Goal: Navigation & Orientation: Find specific page/section

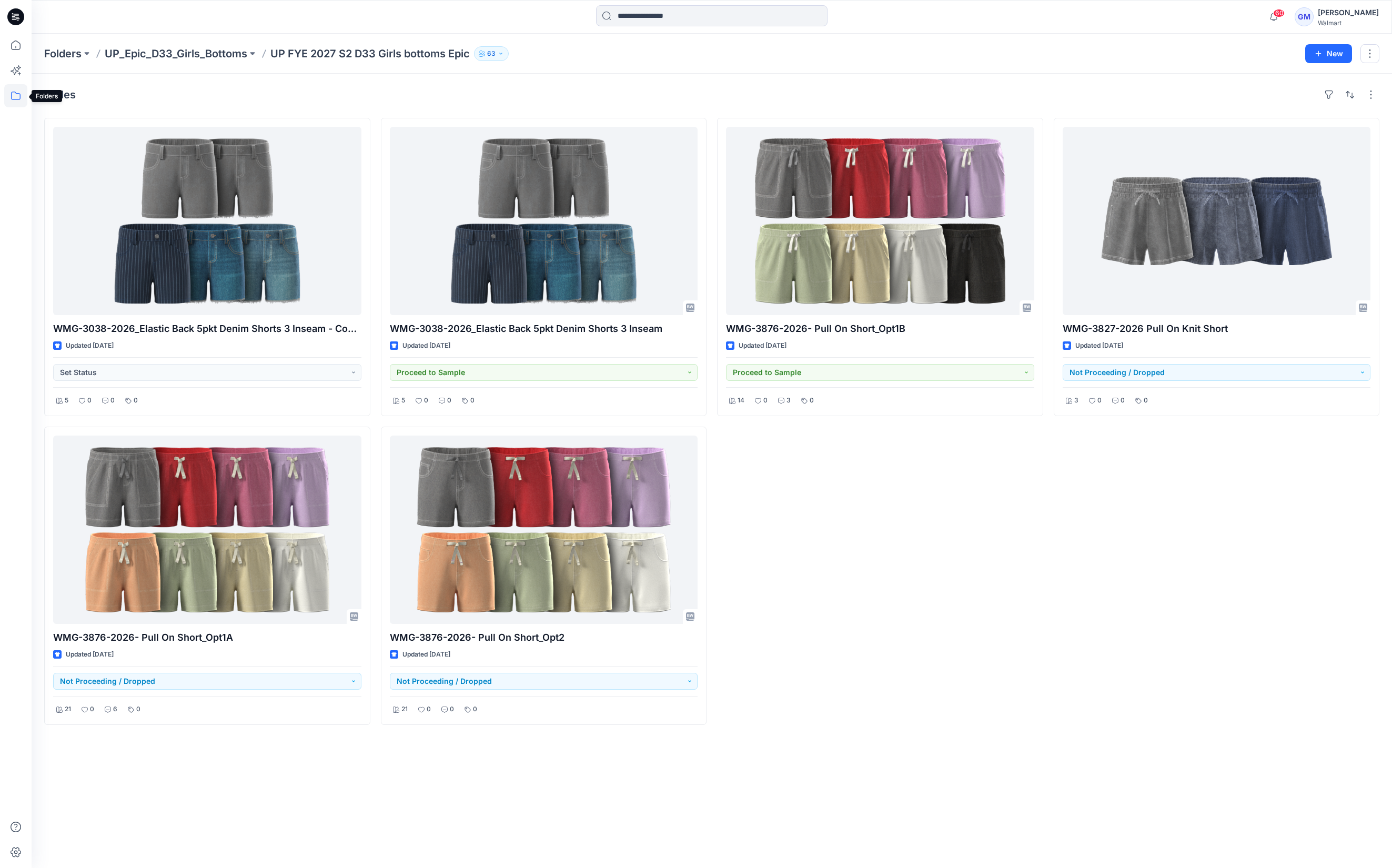
click at [11, 94] on icon at bounding box center [16, 95] width 23 height 23
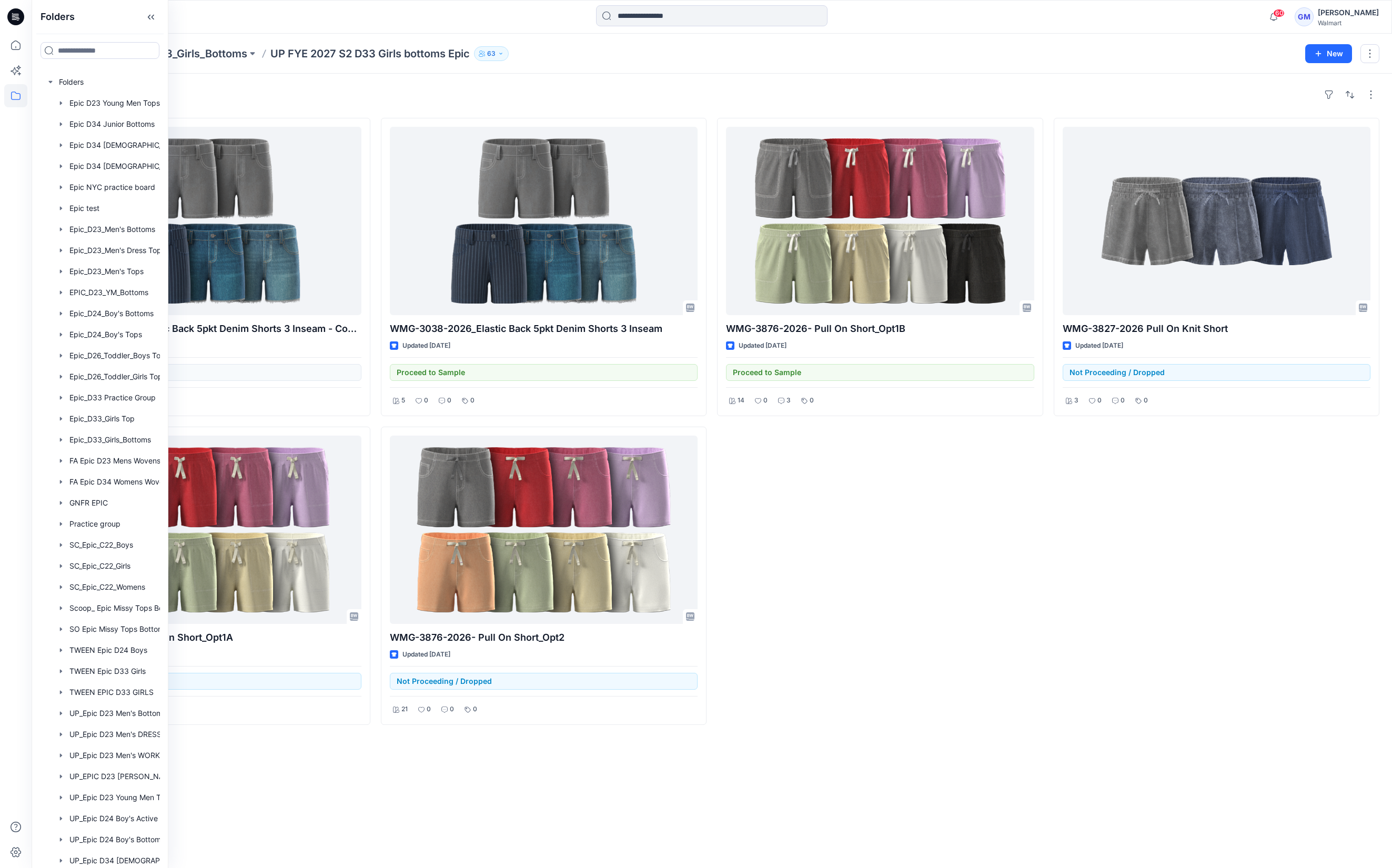
click at [223, 28] on div at bounding box center [201, 16] width 340 height 23
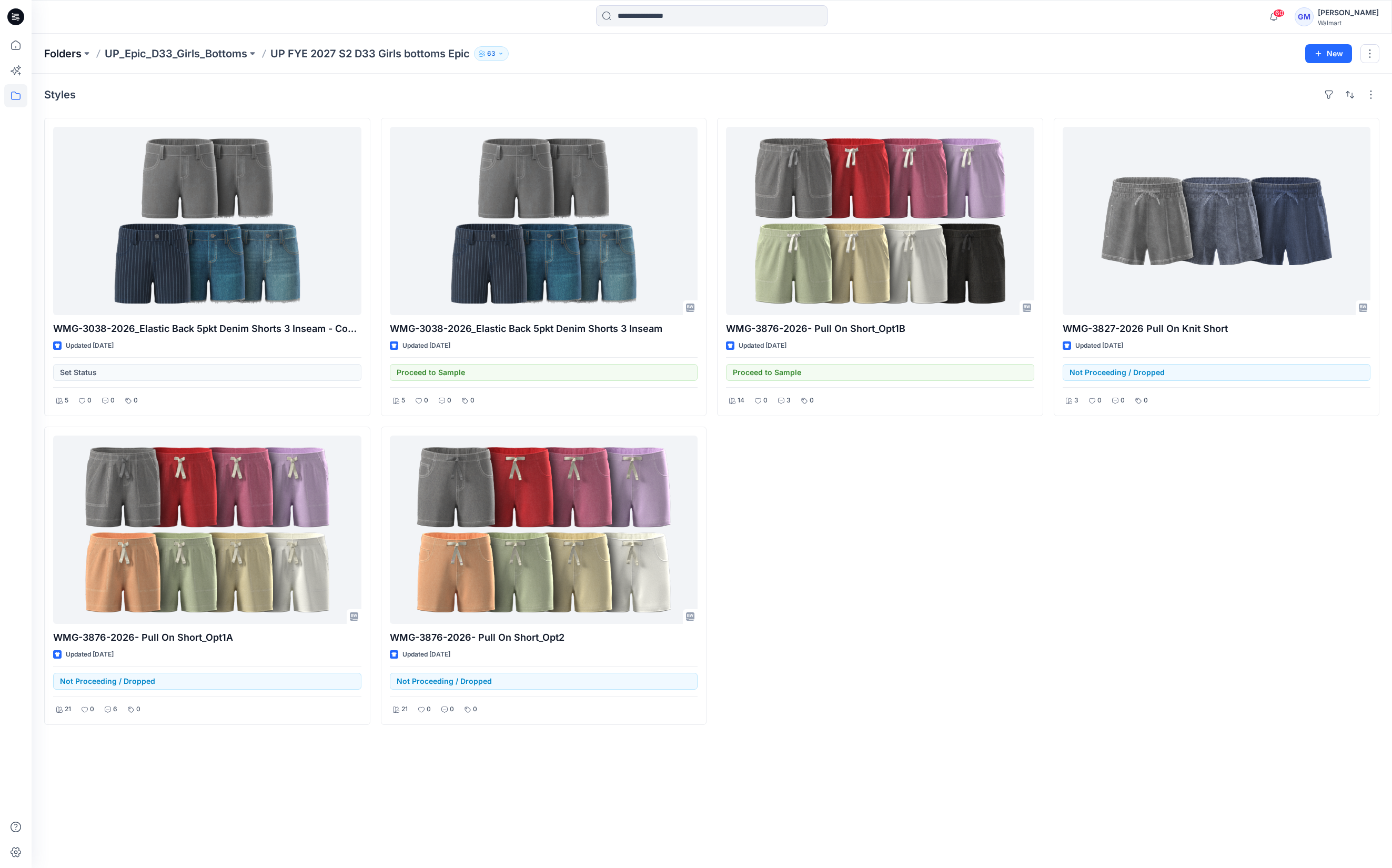
click at [53, 52] on p "Folders" at bounding box center [63, 54] width 38 height 15
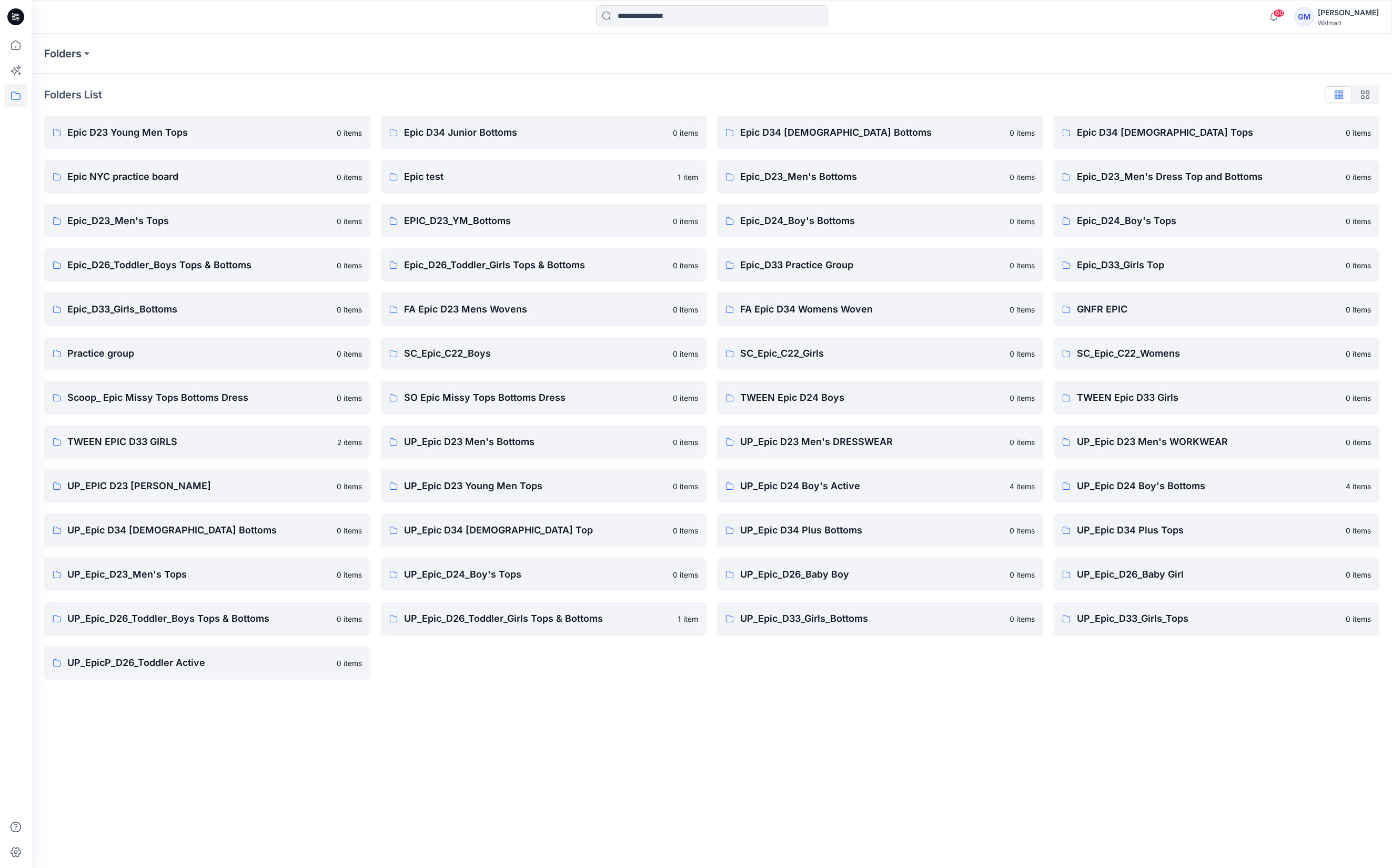
click at [587, 724] on div "Folders Folders List Epic D23 Young Men Tops 0 items Epic NYC practice board 0 …" at bounding box center [712, 451] width 1361 height 834
click at [296, 620] on p "UP_Epic_D26_Toddler_Boys Tops & Bottoms" at bounding box center [198, 619] width 263 height 15
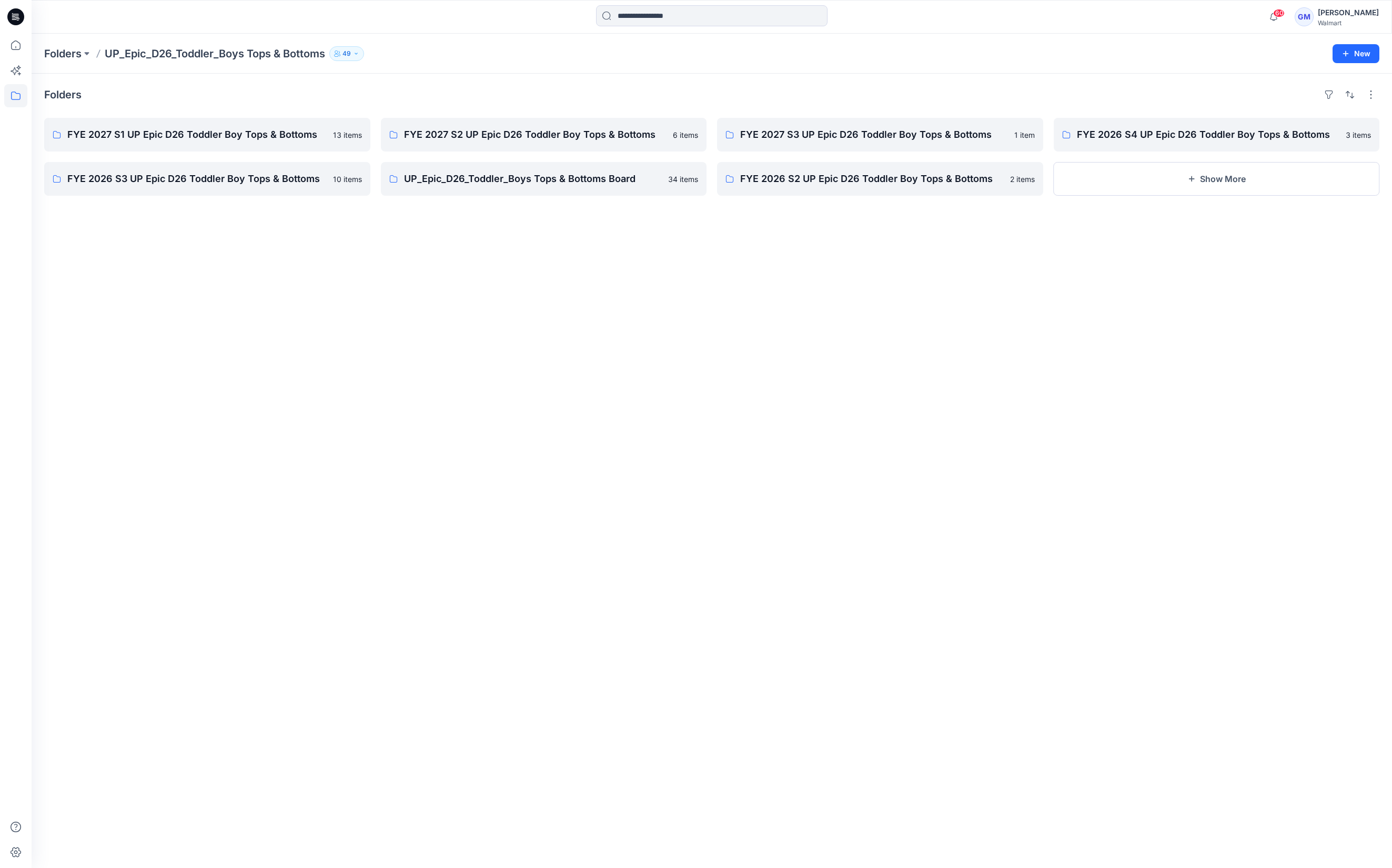
click at [331, 601] on div "Folders FYE 2027 S1 UP Epic D26 Toddler Boy Tops & Bottoms 13 items FYE 2026 S3…" at bounding box center [712, 471] width 1361 height 795
click at [257, 146] on link "FYE 2027 S1 UP Epic D26 Toddler Boy Tops & Bottoms" at bounding box center [207, 134] width 326 height 34
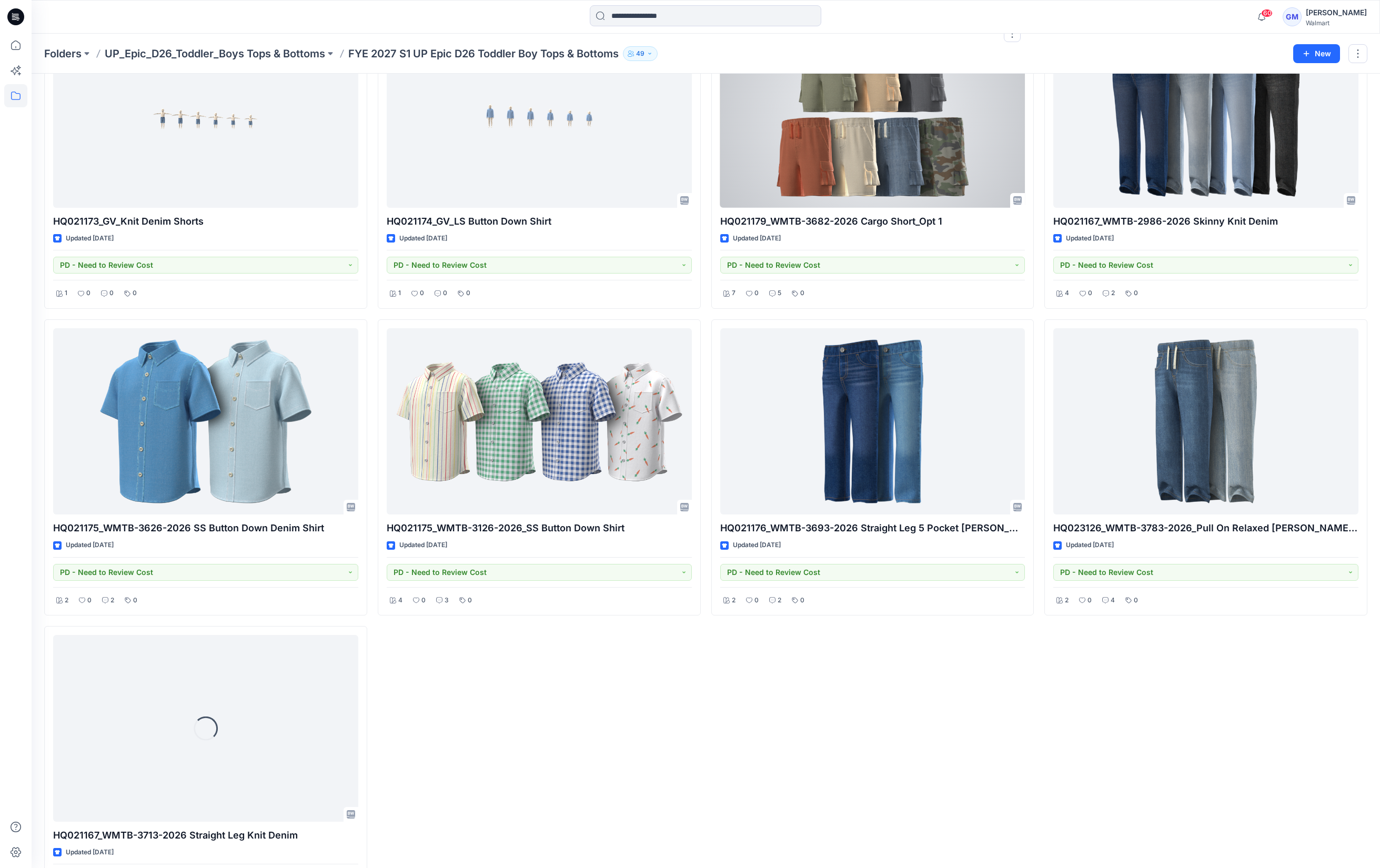
scroll to position [480, 0]
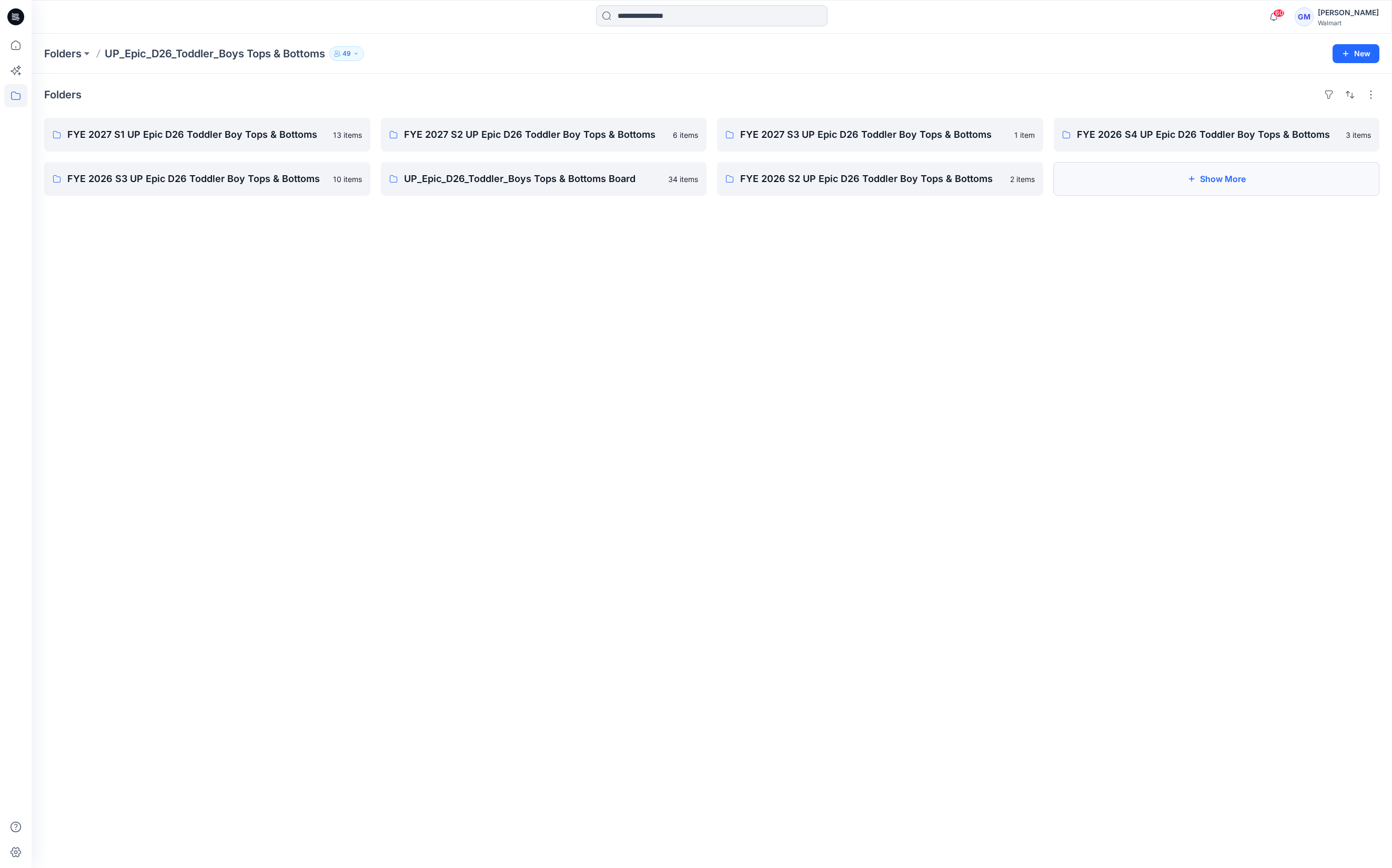
click at [1204, 182] on button "Show More" at bounding box center [1217, 179] width 326 height 34
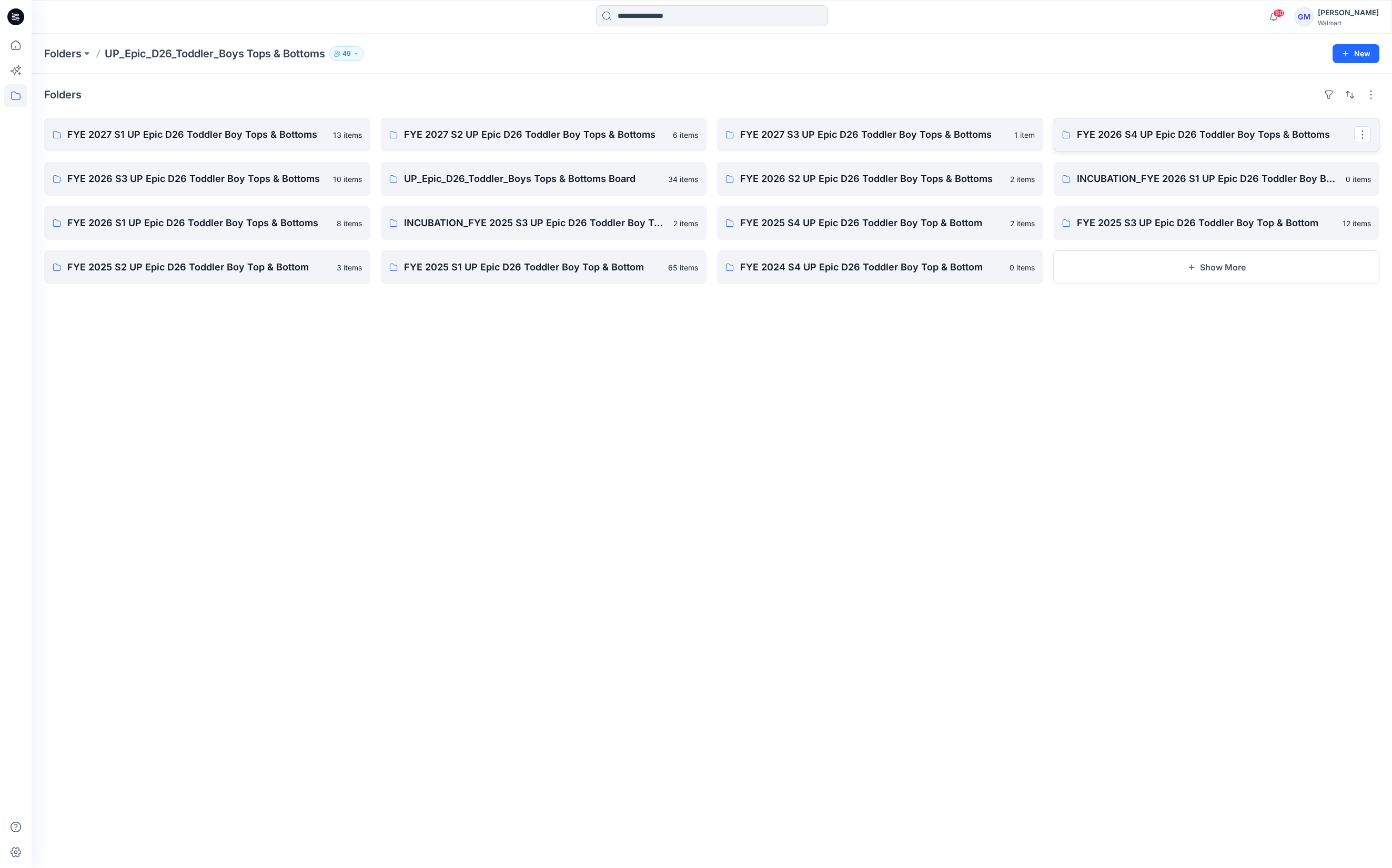
click at [1127, 134] on p "FYE 2026 S4 UP Epic D26 Toddler Boy Tops & Bottoms" at bounding box center [1216, 134] width 278 height 15
click at [250, 163] on link "FYE 2026 S3 UP Epic D26 Toddler Boy Tops & Bottoms" at bounding box center [207, 179] width 326 height 34
click at [230, 176] on p "FYE 2026 S3 UP Epic D26 Toddler Boy Tops & Bottoms" at bounding box center [206, 179] width 278 height 15
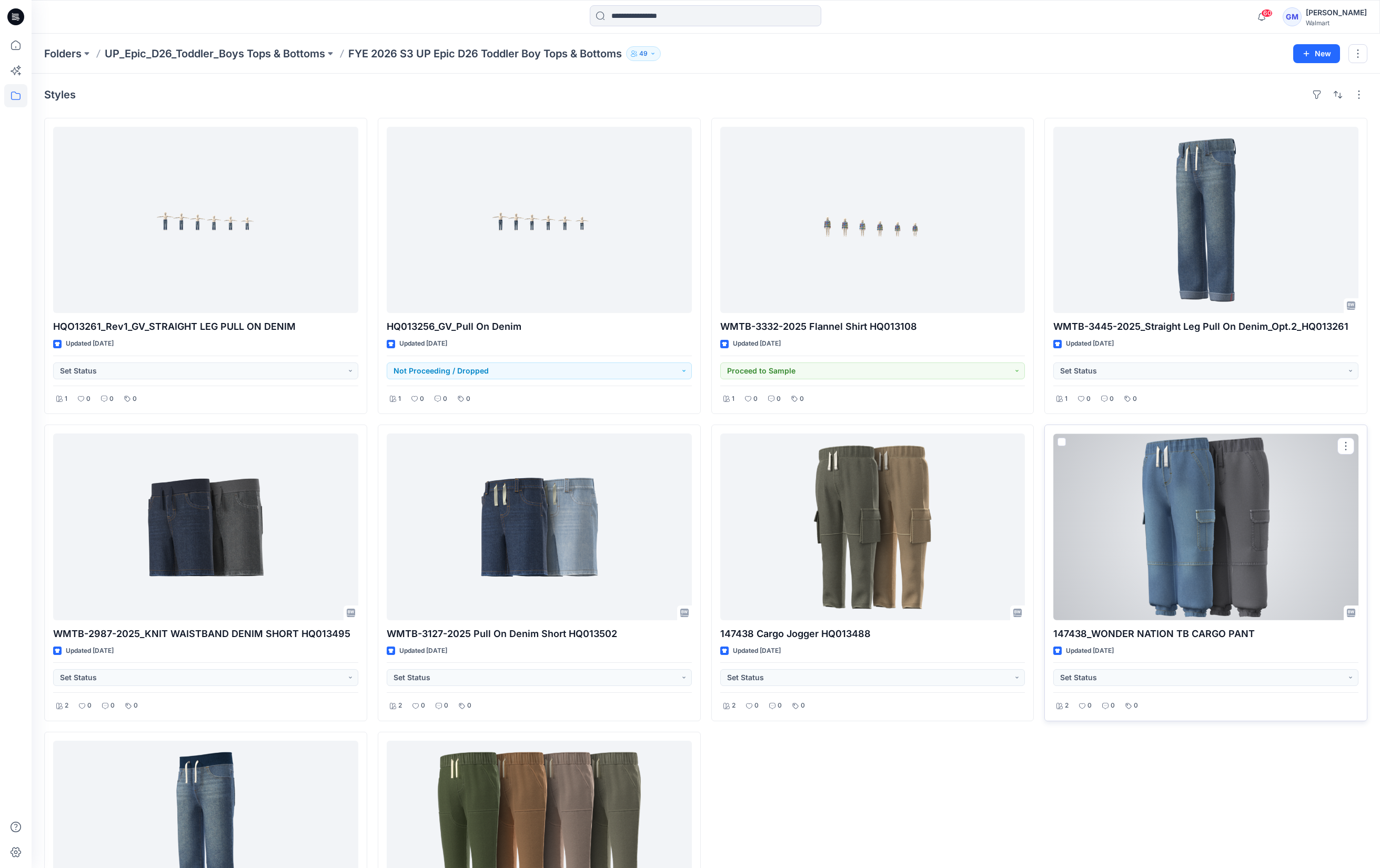
click at [1167, 543] on div at bounding box center [1206, 527] width 305 height 186
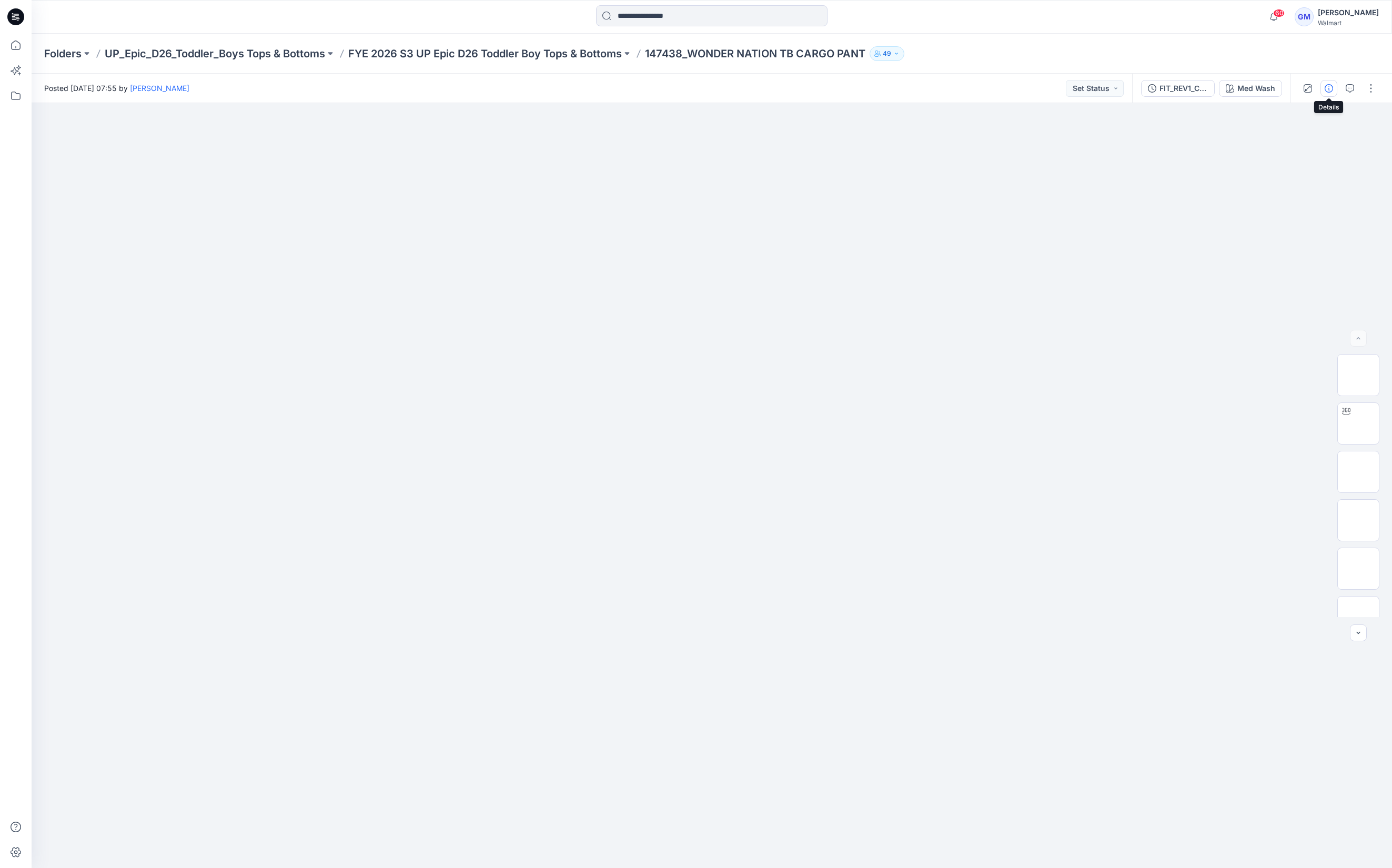
click at [1323, 88] on button "button" at bounding box center [1329, 89] width 17 height 17
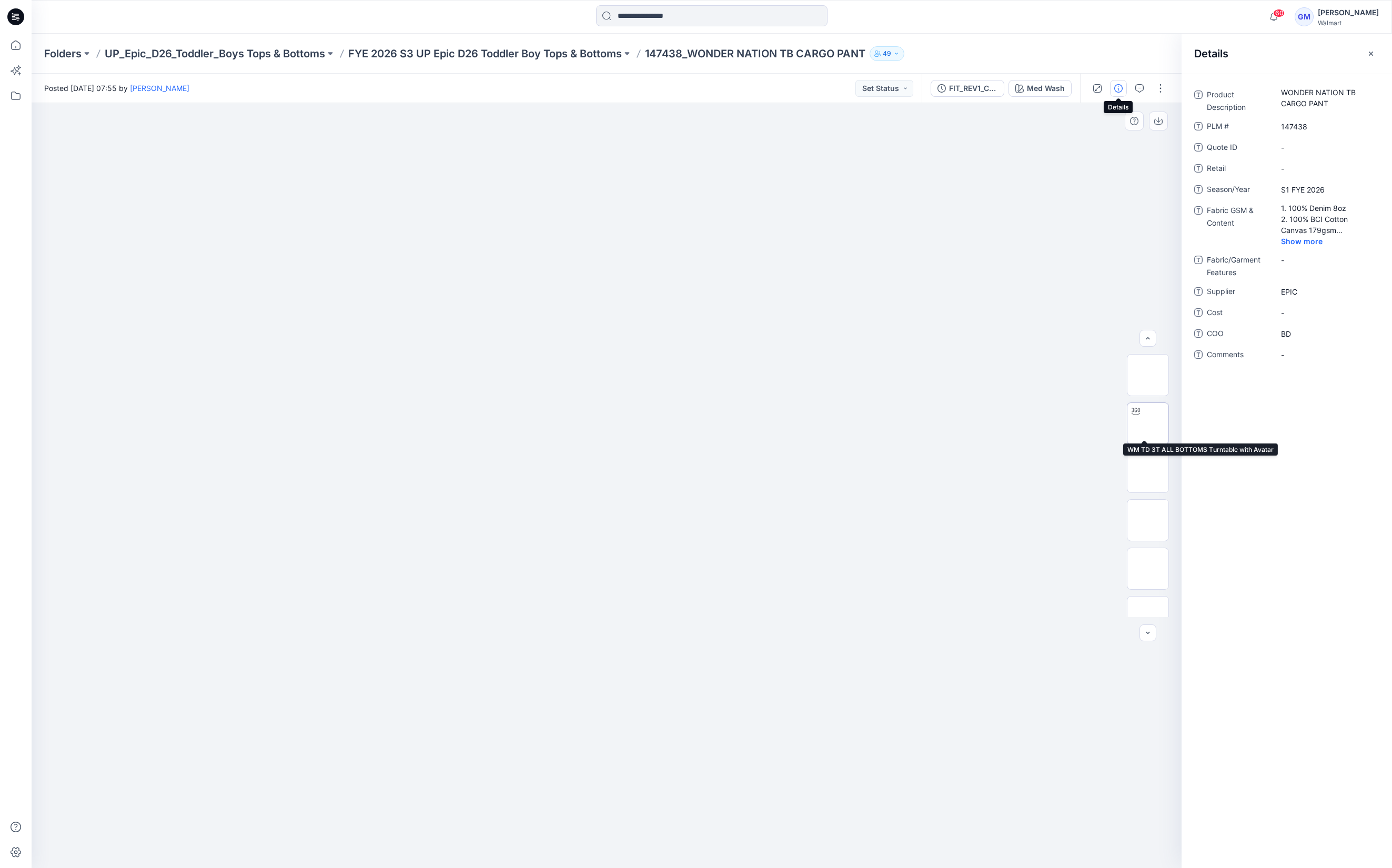
scroll to position [166, 0]
